Goal: Task Accomplishment & Management: Manage account settings

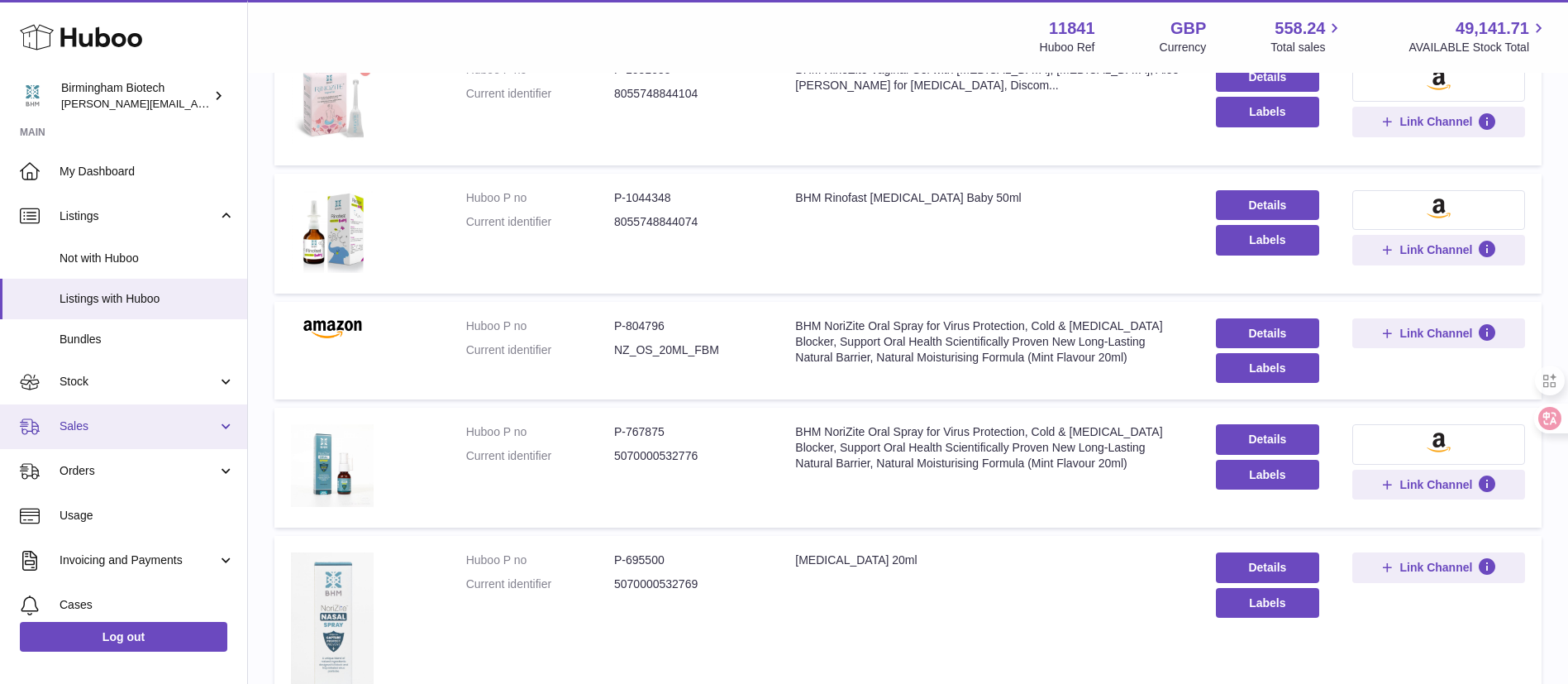
click at [153, 405] on link "Sales" at bounding box center [123, 427] width 247 height 45
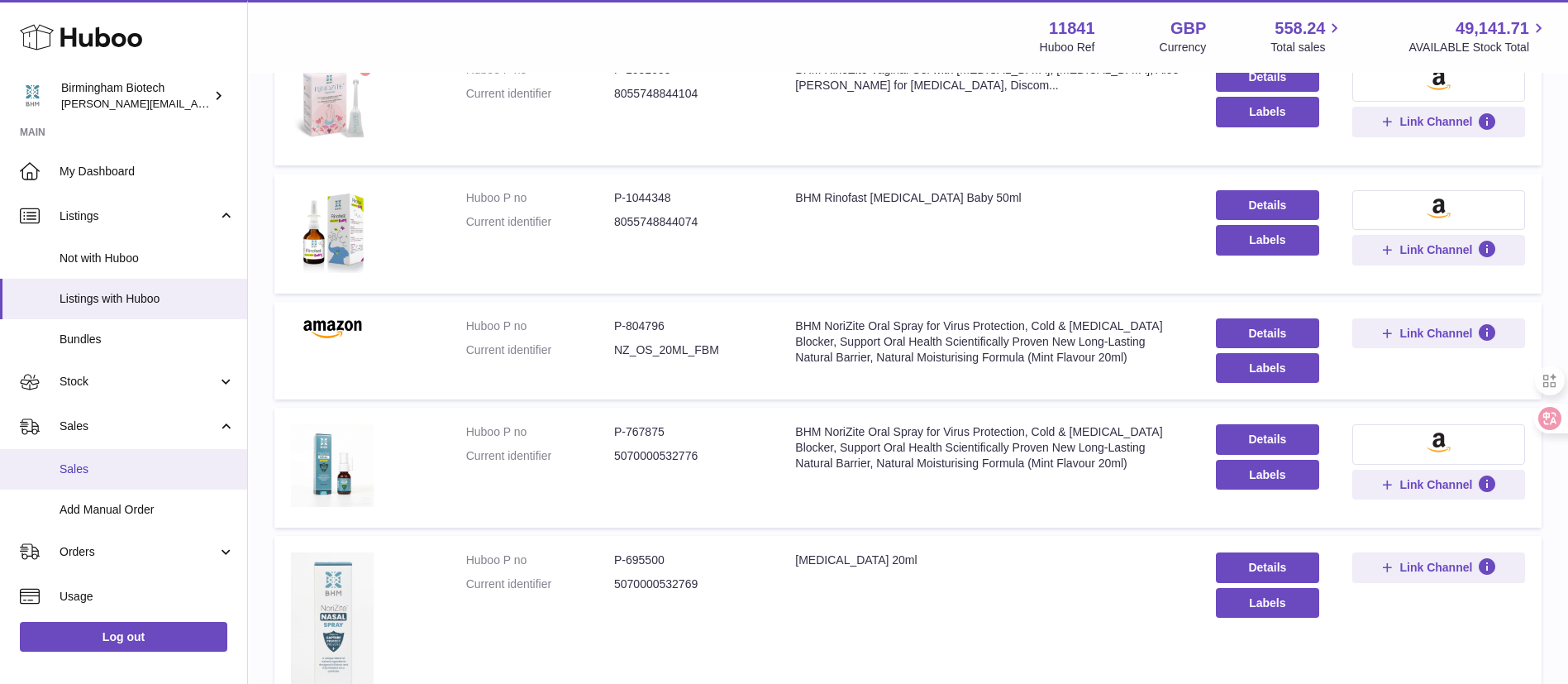
click at [120, 485] on link "Sales" at bounding box center [123, 469] width 247 height 41
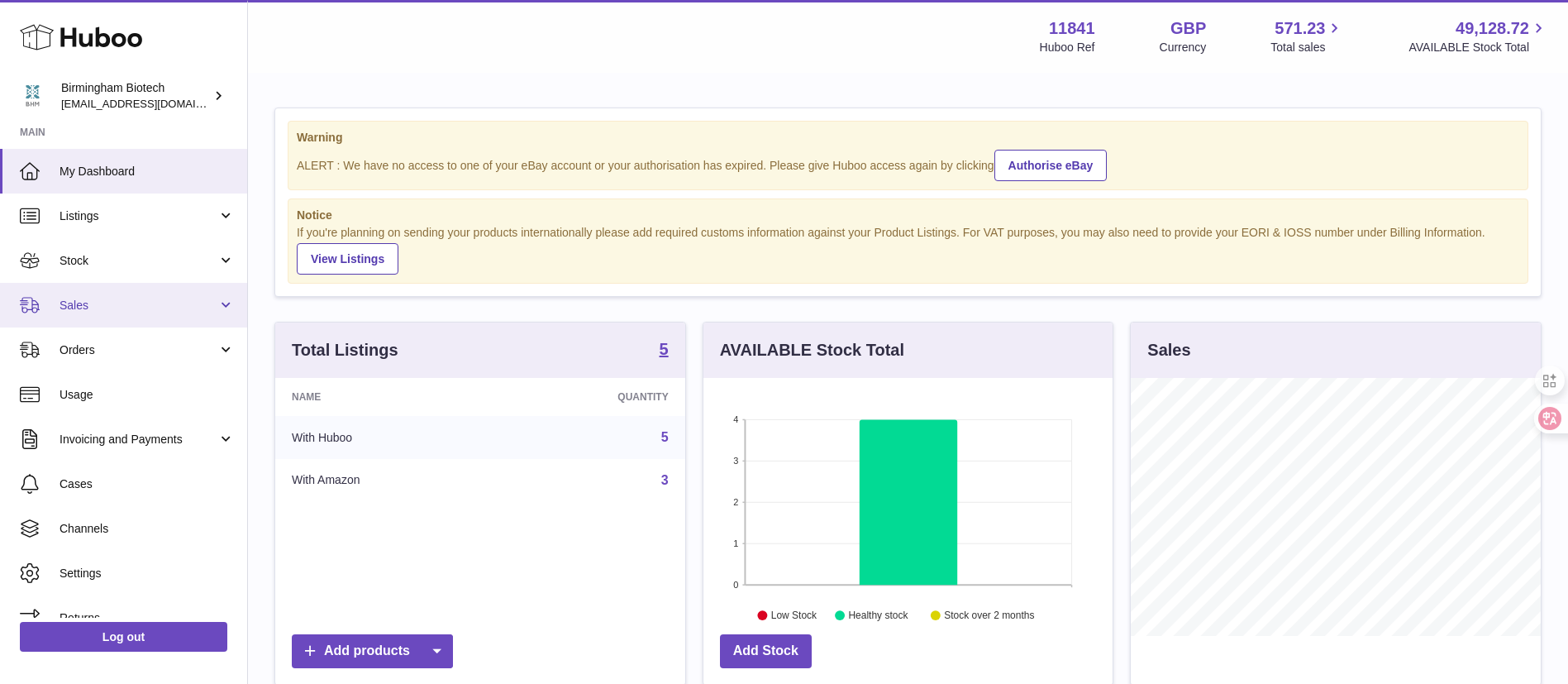
scroll to position [258, 409]
click at [142, 308] on span "Sales" at bounding box center [138, 305] width 158 height 16
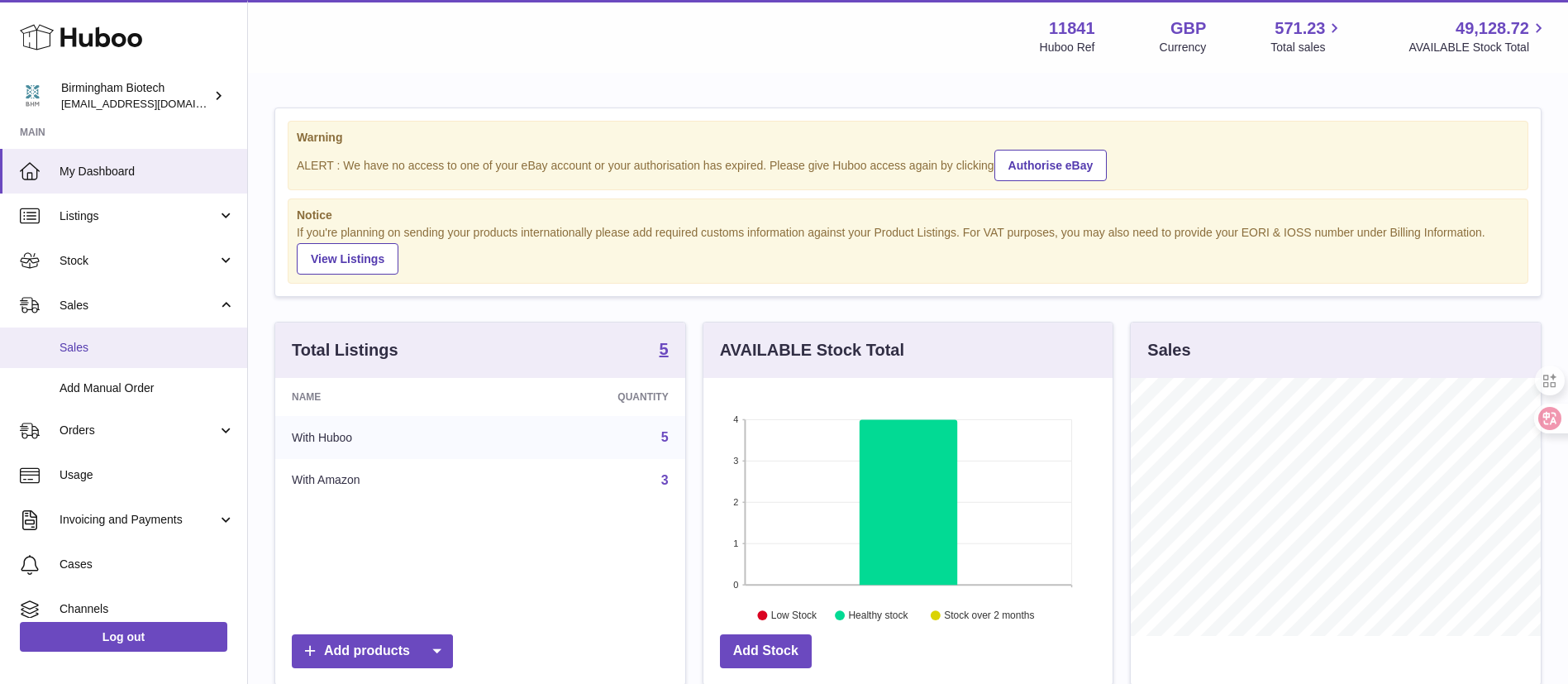
click at [135, 358] on link "Sales" at bounding box center [123, 348] width 247 height 41
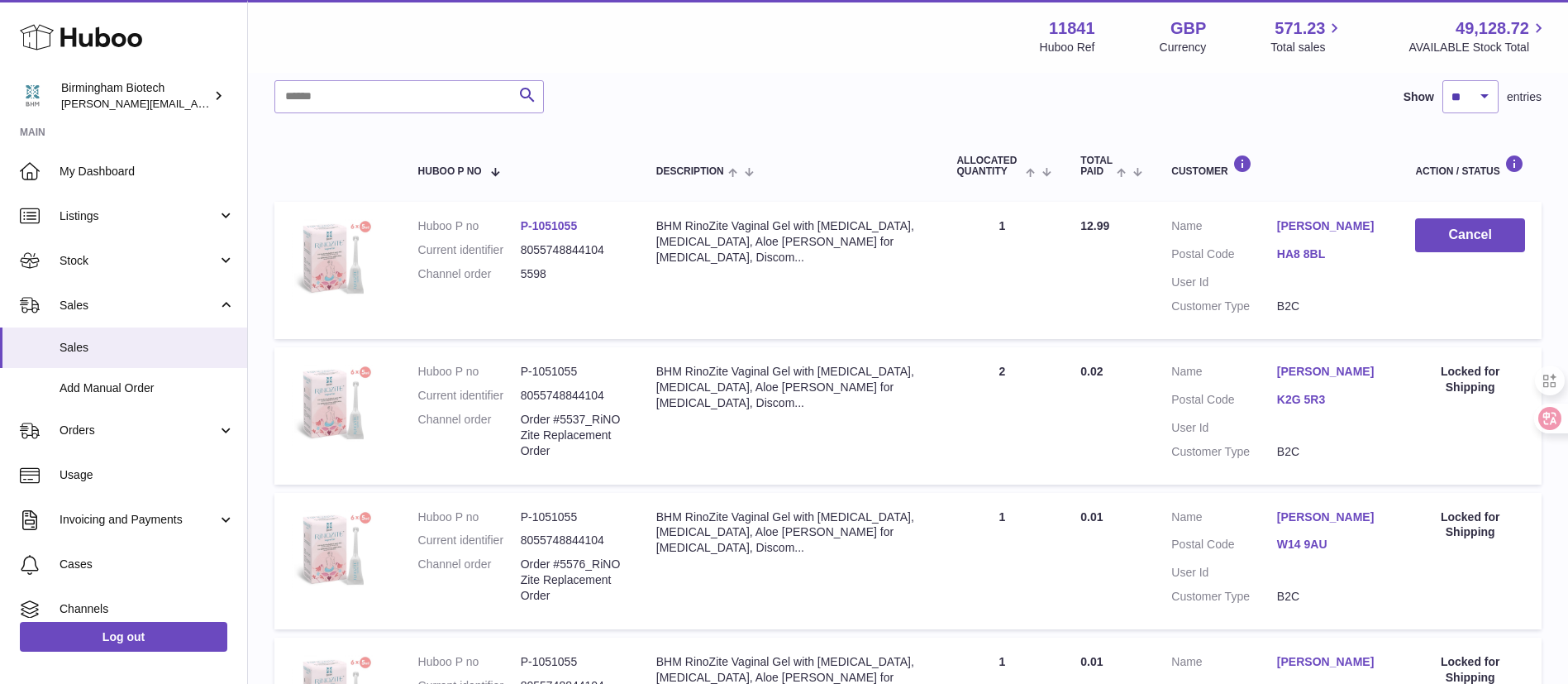
scroll to position [248, 0]
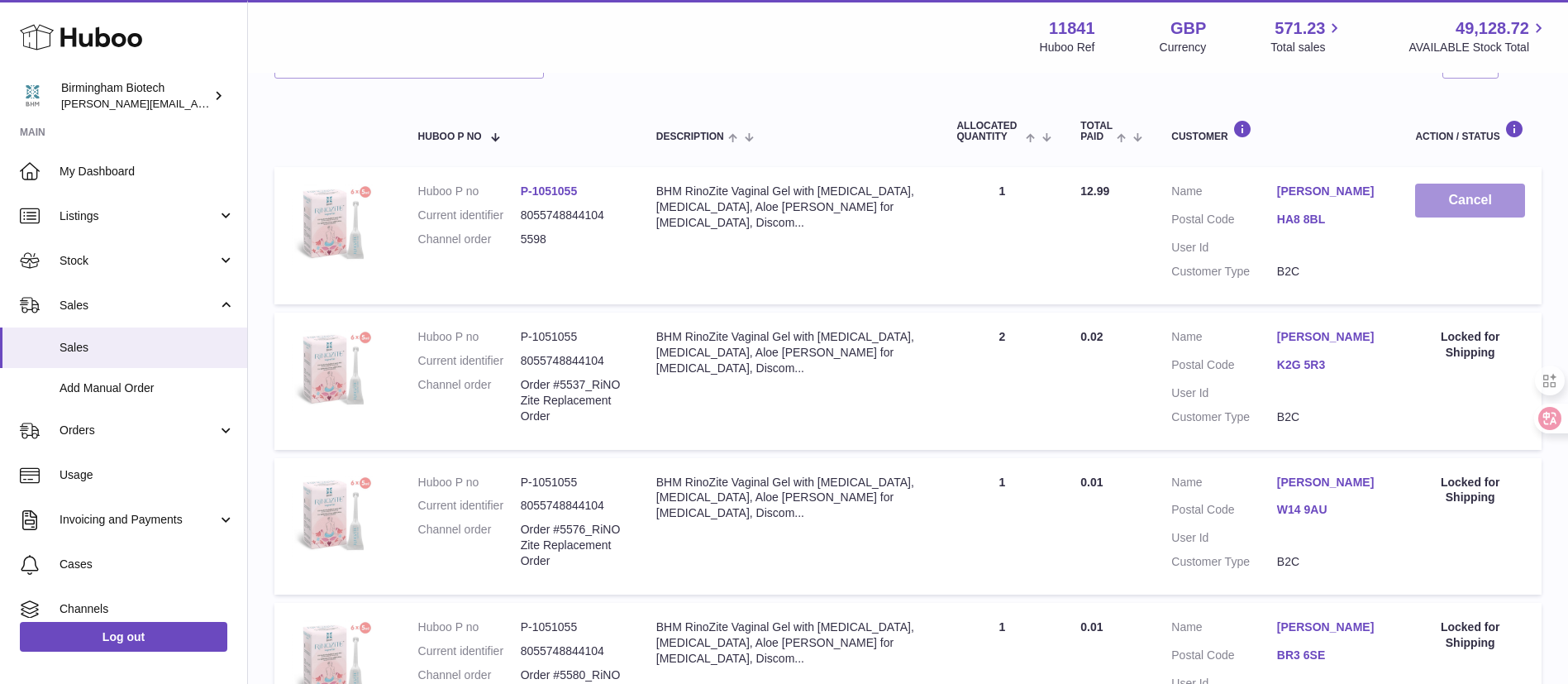
click at [1444, 214] on button "Cancel" at bounding box center [1471, 200] width 110 height 34
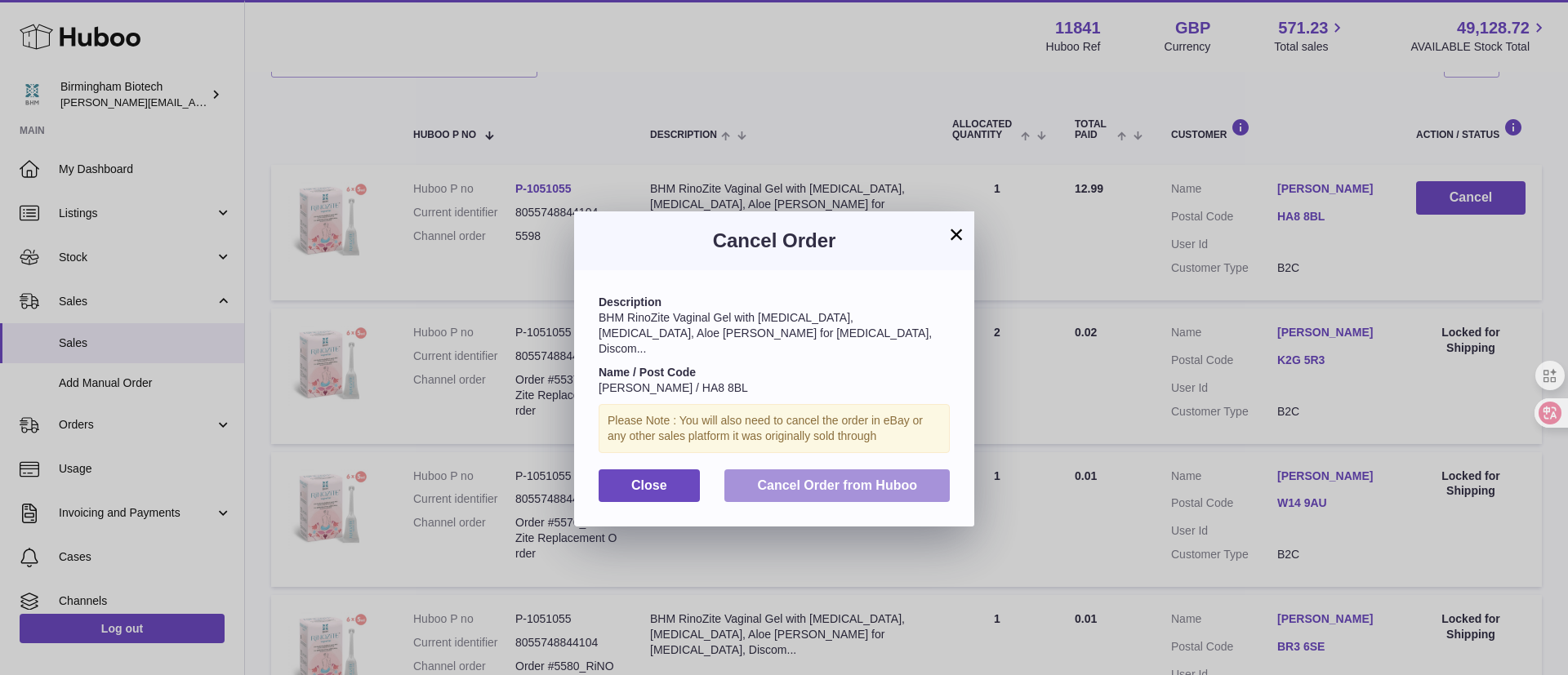
click at [882, 478] on span "Cancel Order from Huboo" at bounding box center [837, 485] width 160 height 14
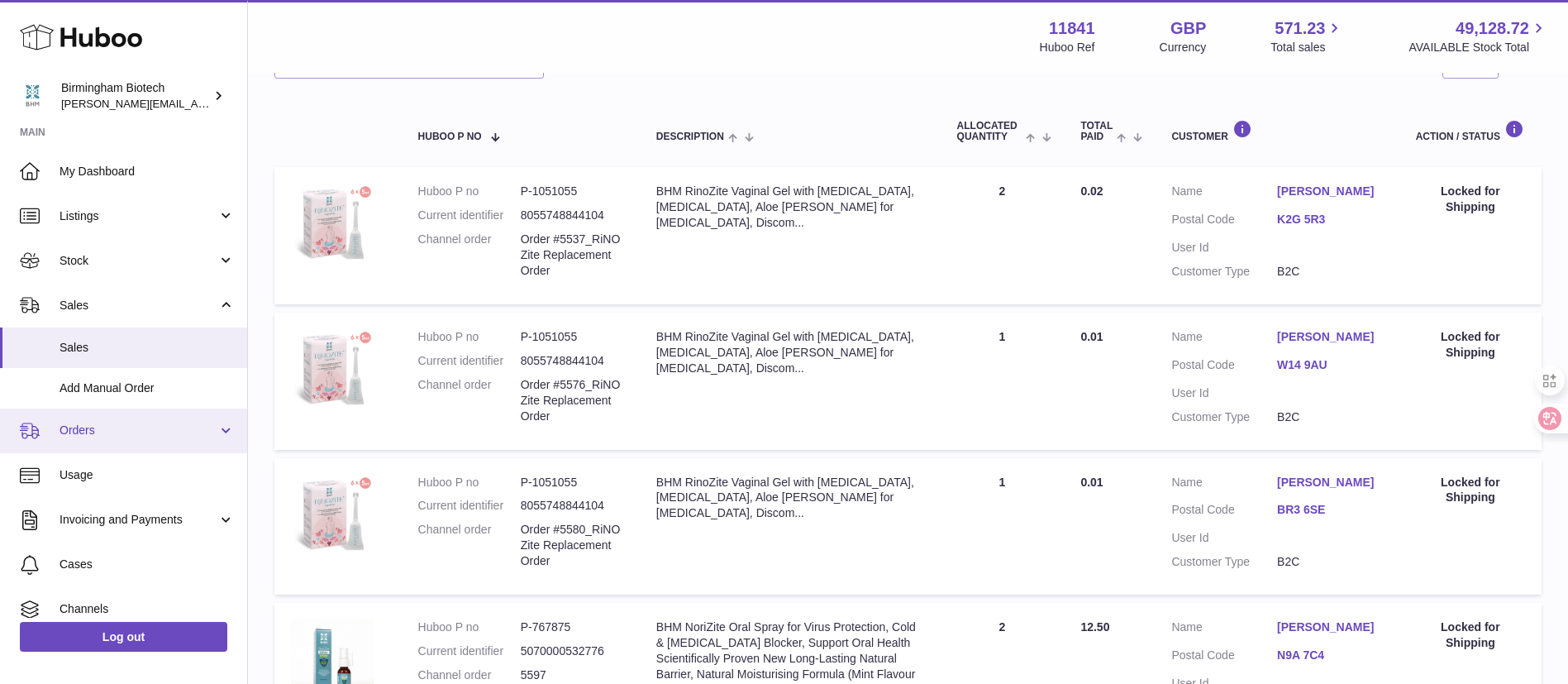
click at [117, 442] on link "Orders" at bounding box center [123, 431] width 247 height 45
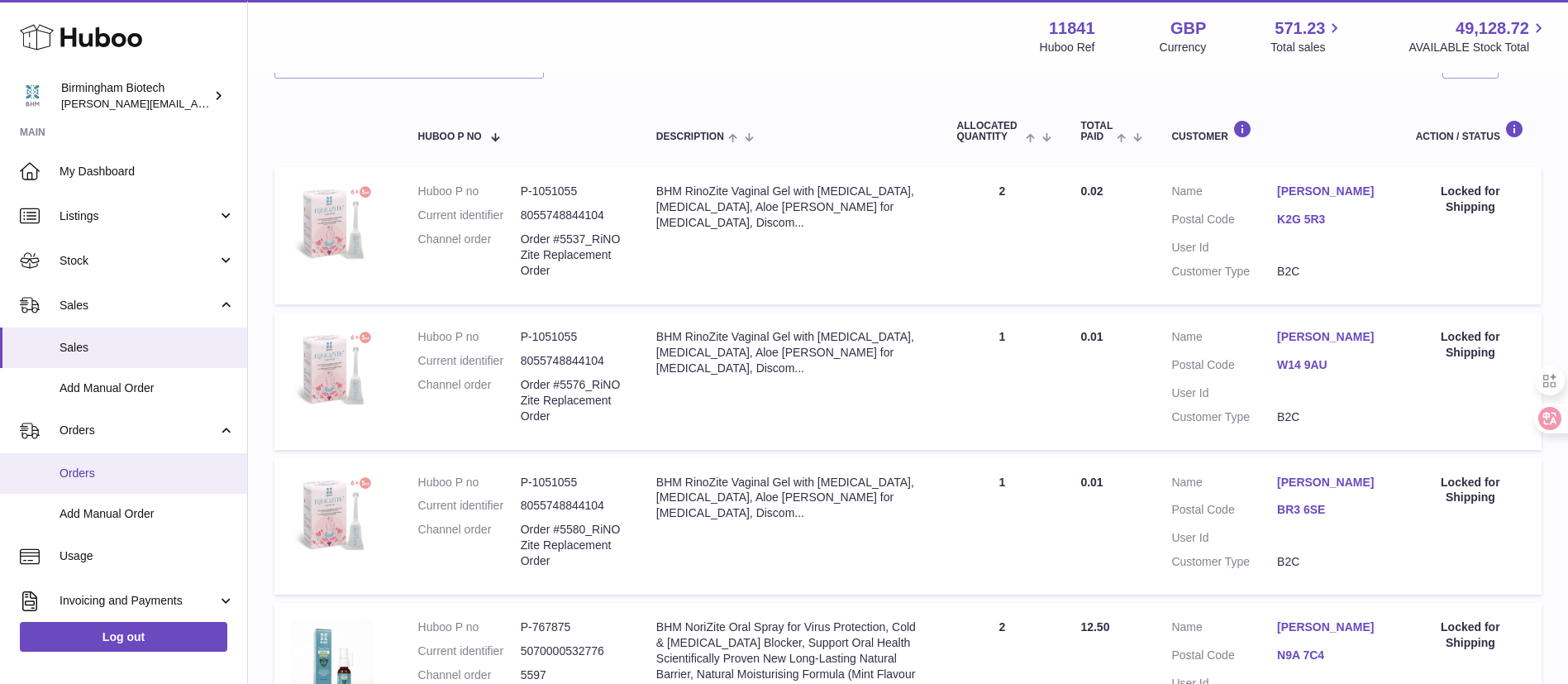
click at [116, 493] on link "Orders" at bounding box center [123, 474] width 247 height 41
